Goal: Information Seeking & Learning: Learn about a topic

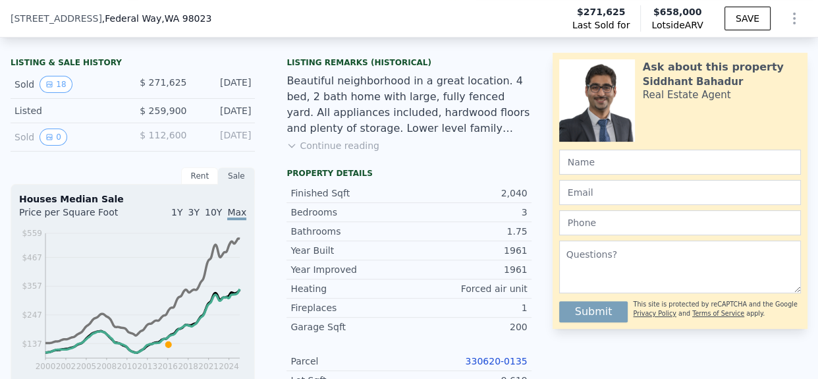
scroll to position [308, 0]
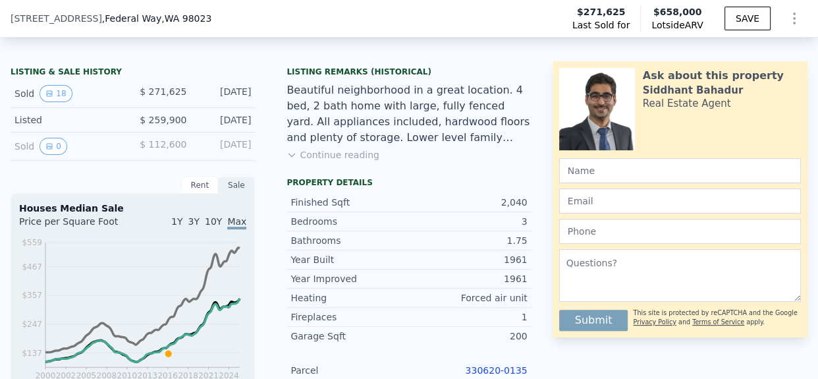
click at [368, 209] on div "Finished Sqft" at bounding box center [349, 202] width 119 height 13
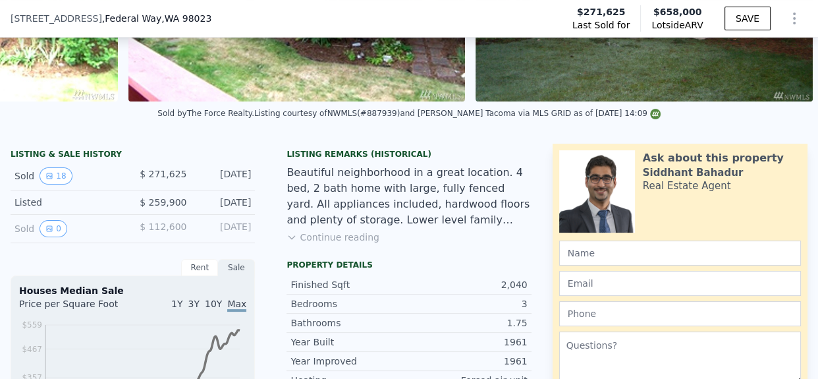
scroll to position [194, 0]
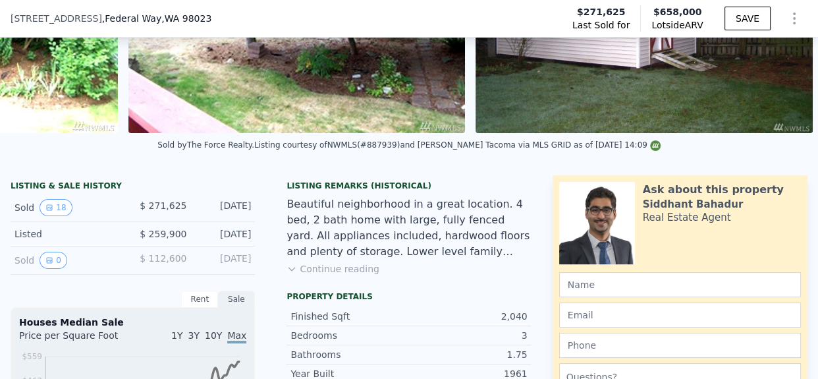
click at [345, 275] on button "Continue reading" at bounding box center [332, 268] width 93 height 13
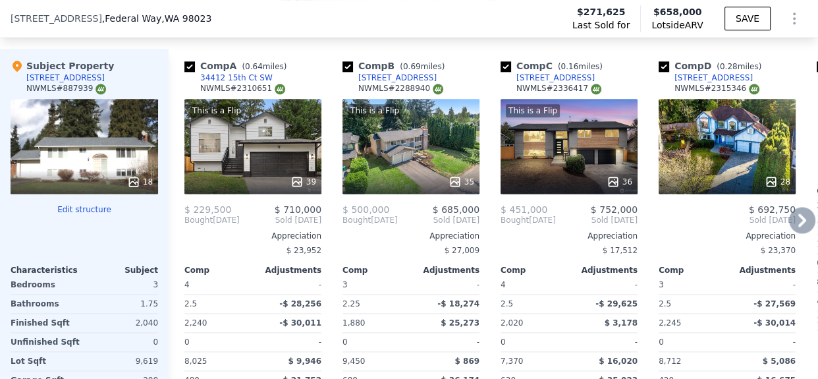
scroll to position [1555, 0]
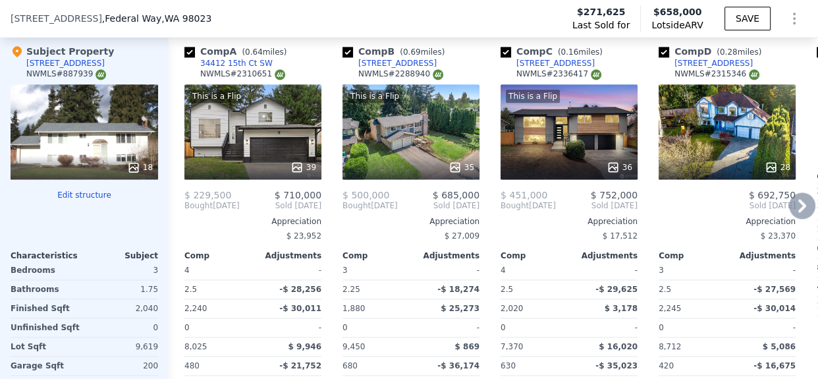
click at [280, 135] on div "This is a Flip 39" at bounding box center [252, 131] width 137 height 95
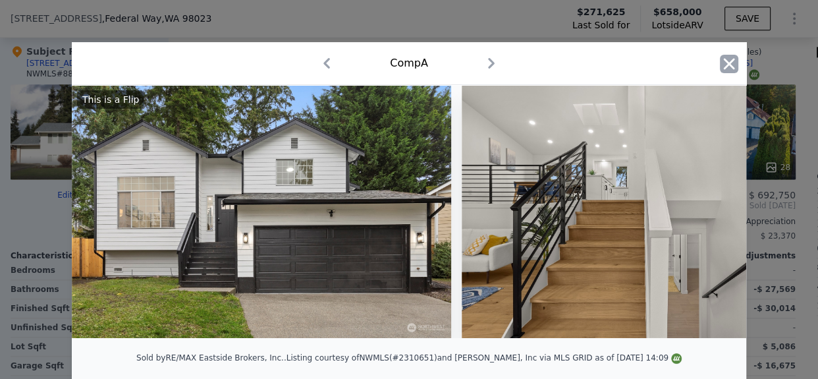
click at [725, 68] on icon "button" at bounding box center [729, 64] width 18 height 18
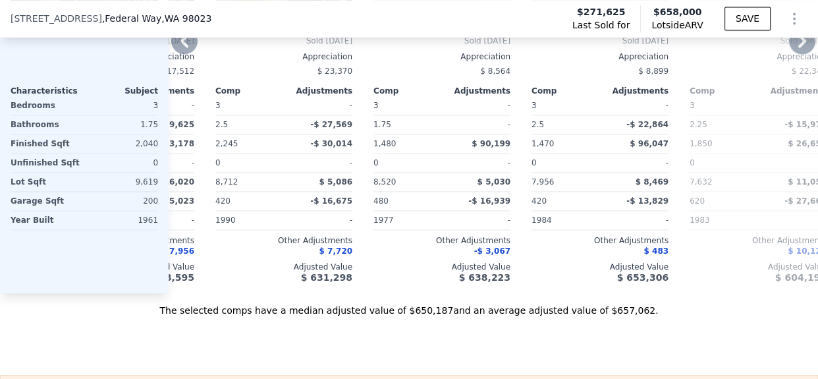
scroll to position [1742, 0]
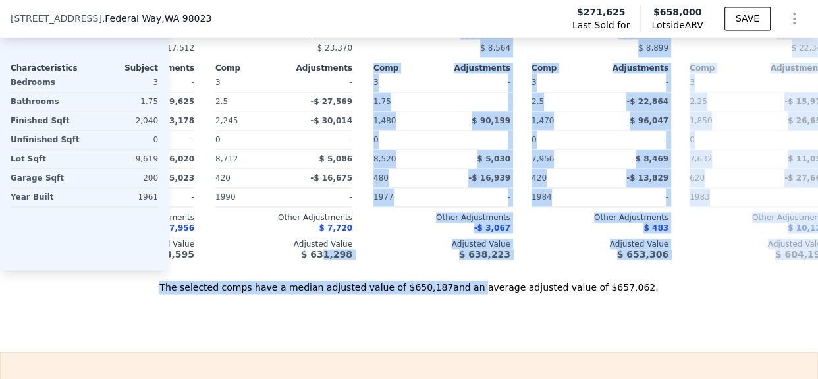
drag, startPoint x: 464, startPoint y: 289, endPoint x: 374, endPoint y: 294, distance: 89.7
click at [329, 270] on div "Value adjustments are computer generated by Lotside . Subject Property [STREET_…" at bounding box center [409, 58] width 818 height 471
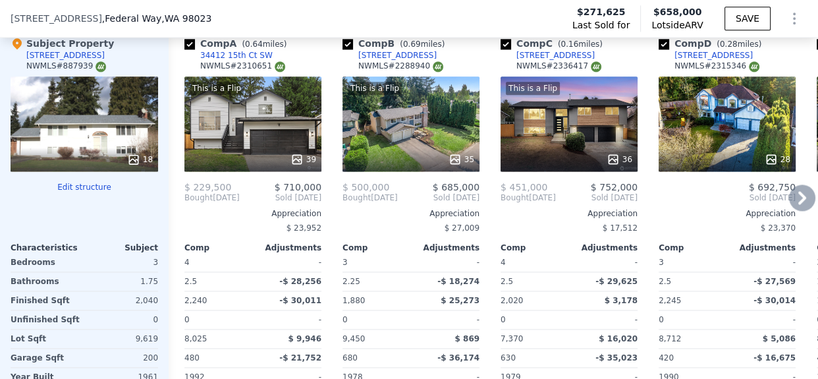
scroll to position [1547, 0]
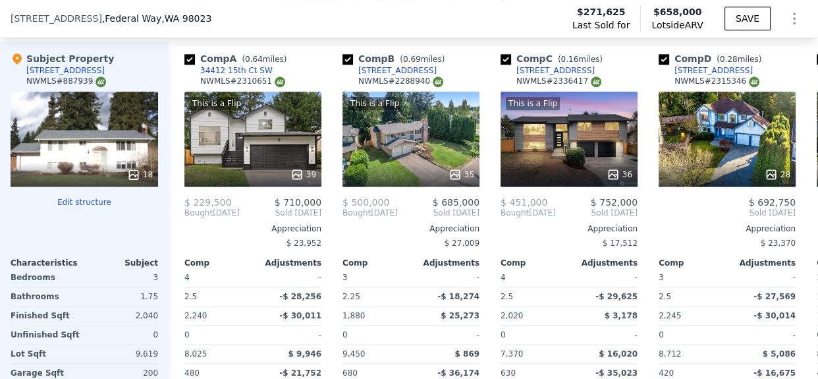
click at [119, 127] on div "18" at bounding box center [85, 139] width 148 height 95
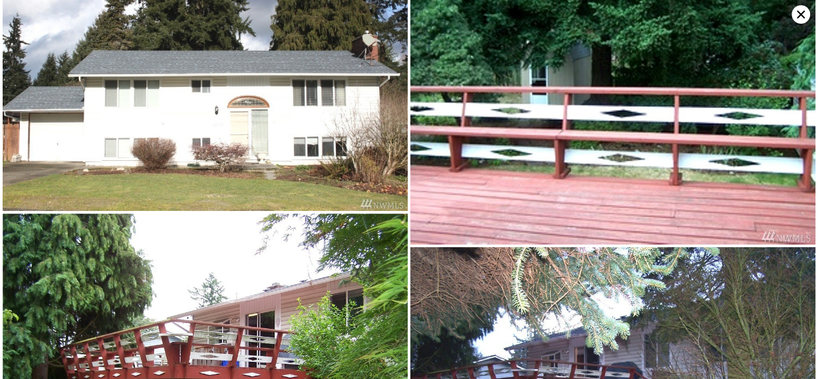
scroll to position [0, 0]
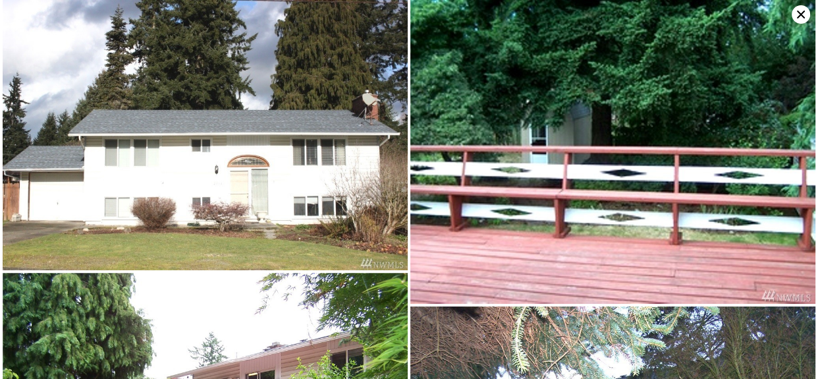
click at [798, 11] on icon at bounding box center [801, 14] width 18 height 18
